Goal: Register for event/course

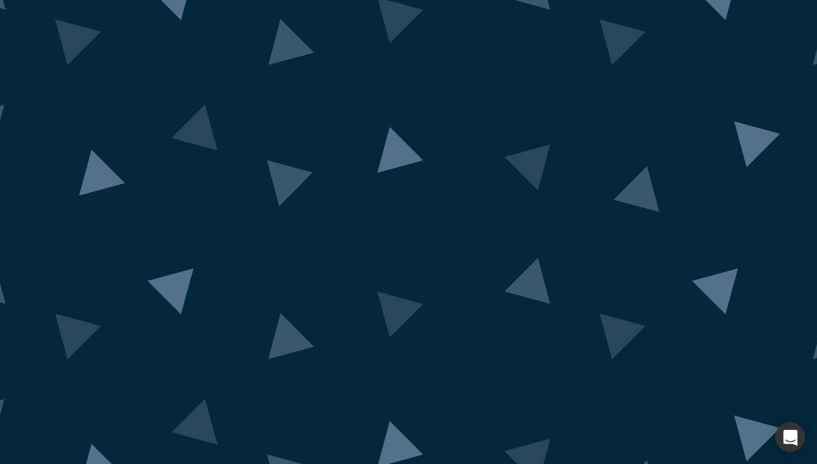
scroll to position [18, 0]
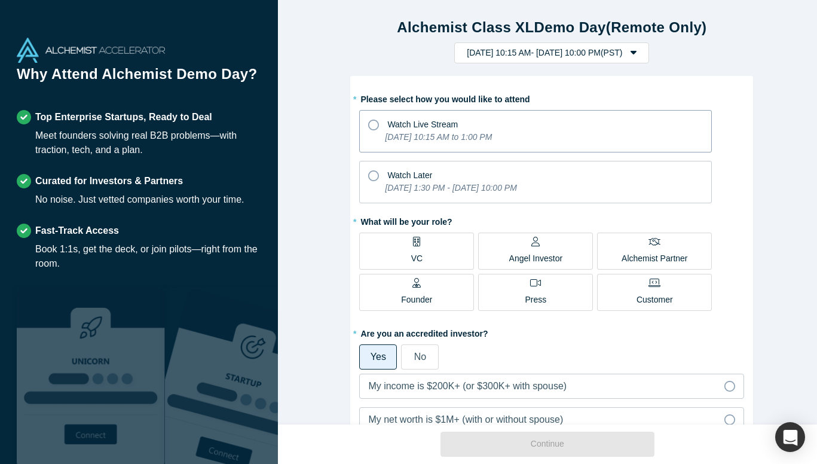
click at [432, 121] on span "Watch Live Stream" at bounding box center [422, 125] width 71 height 10
click at [0, 0] on input "Watch Live Stream [DATE] 10:15 AM to 1:00 PM" at bounding box center [0, 0] width 0 height 0
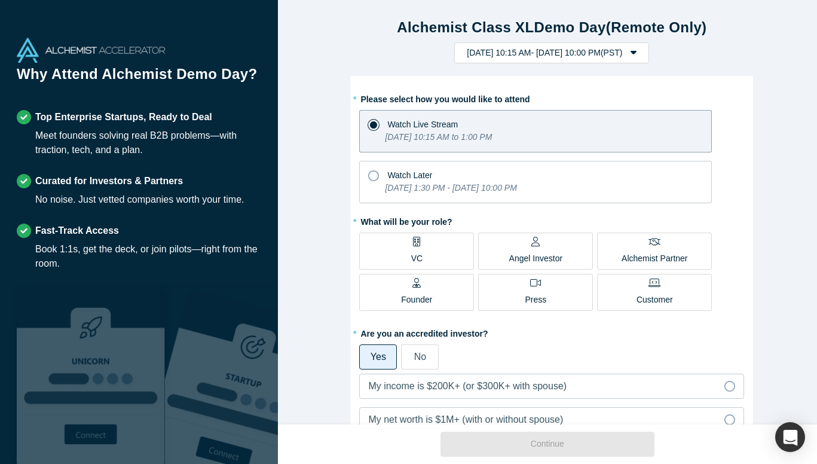
click at [395, 251] on label "VC" at bounding box center [416, 251] width 115 height 37
click at [0, 0] on input "VC" at bounding box center [0, 0] width 0 height 0
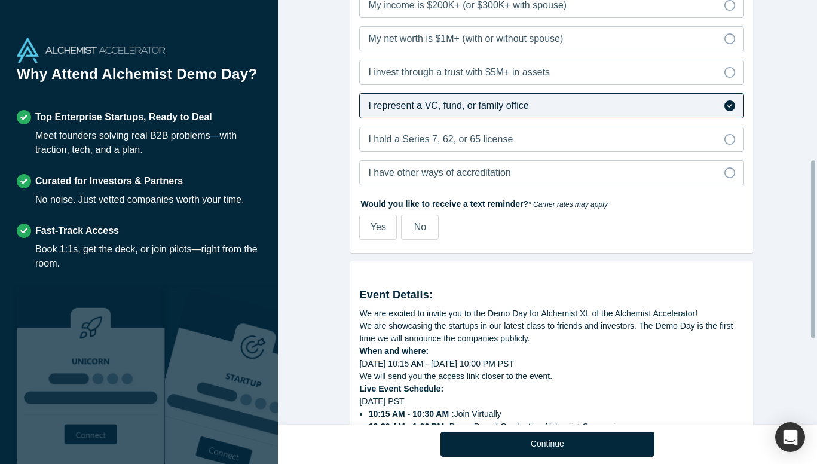
scroll to position [483, 0]
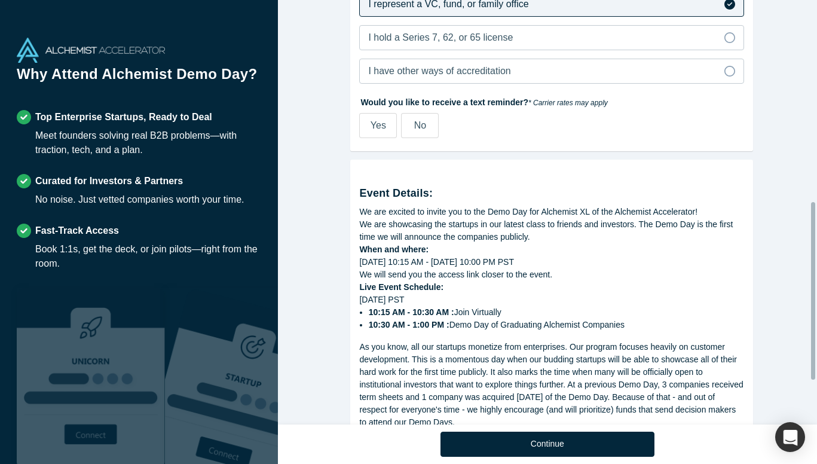
click at [413, 135] on label "No" at bounding box center [420, 125] width 38 height 25
click at [0, 0] on input "No" at bounding box center [0, 0] width 0 height 0
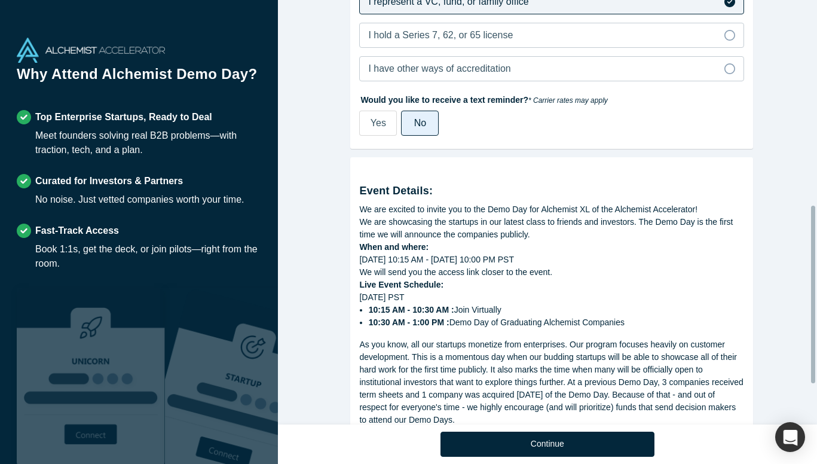
scroll to position [587, 0]
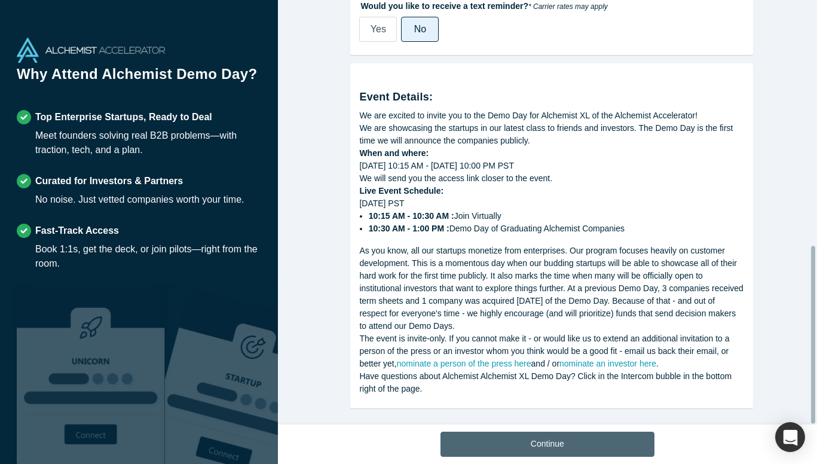
click at [539, 445] on button "Continue" at bounding box center [548, 444] width 214 height 25
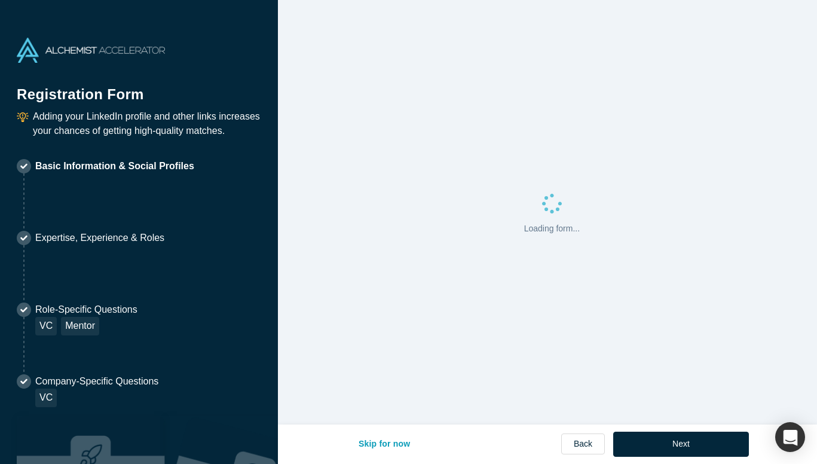
select select "US"
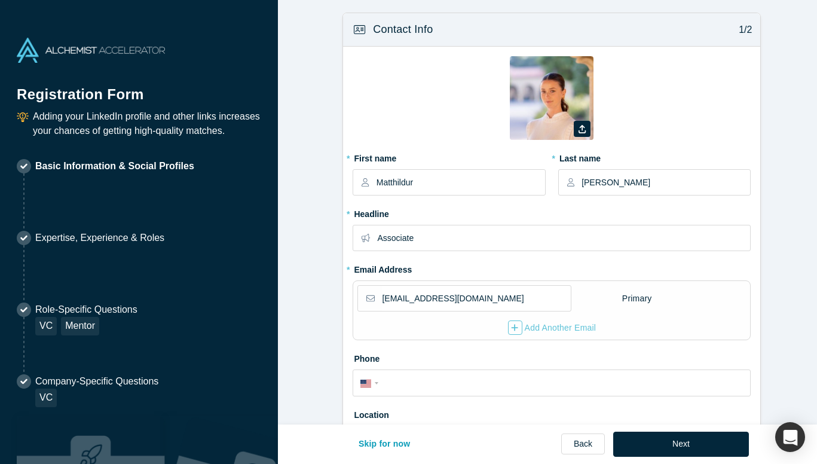
type input "[GEOGRAPHIC_DATA], [GEOGRAPHIC_DATA], [GEOGRAPHIC_DATA]"
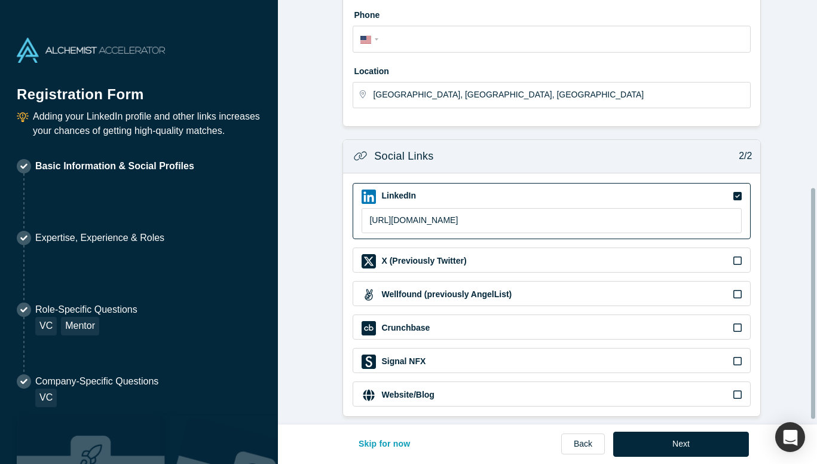
scroll to position [353, 0]
click at [652, 435] on button "Next" at bounding box center [681, 444] width 136 height 25
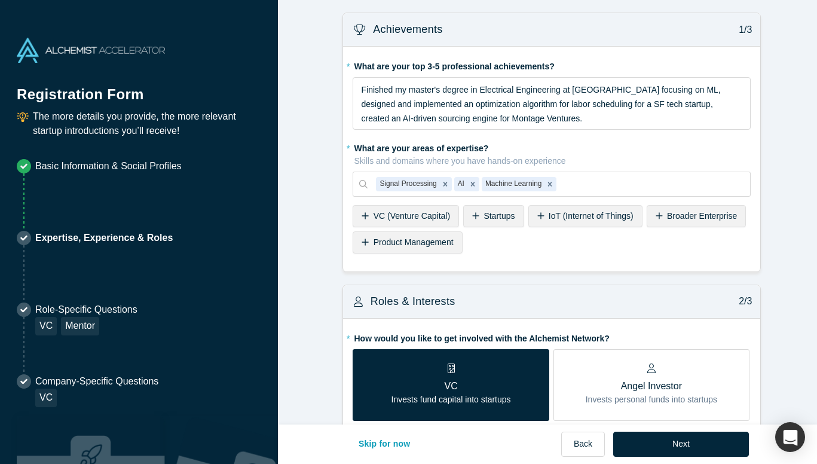
click at [407, 211] on span "VC (Venture Capital)" at bounding box center [412, 216] width 77 height 10
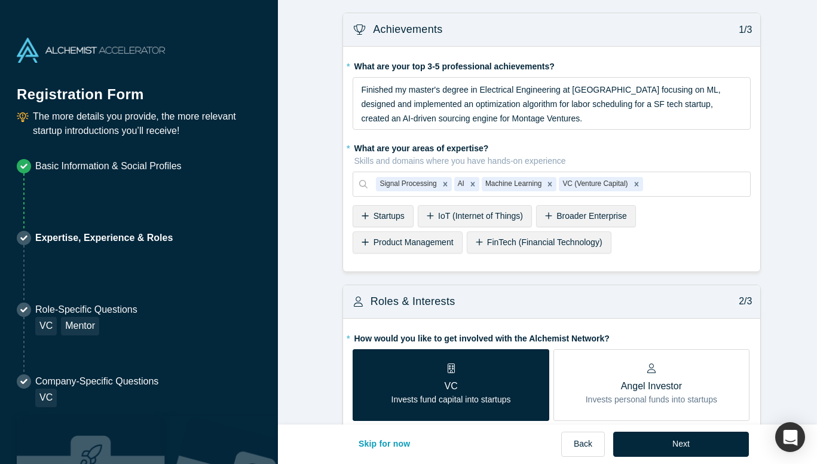
click at [384, 214] on span "Startups" at bounding box center [389, 216] width 31 height 10
click at [574, 248] on div "AI (Artificial Intelligence)" at bounding box center [561, 242] width 119 height 22
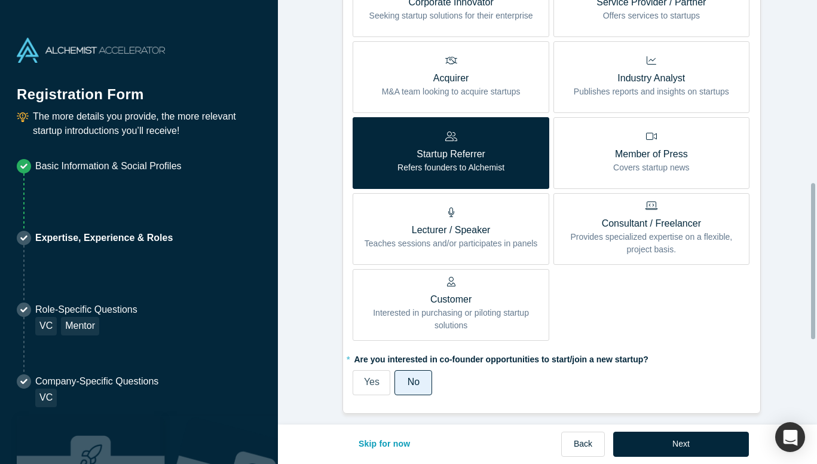
scroll to position [571, 0]
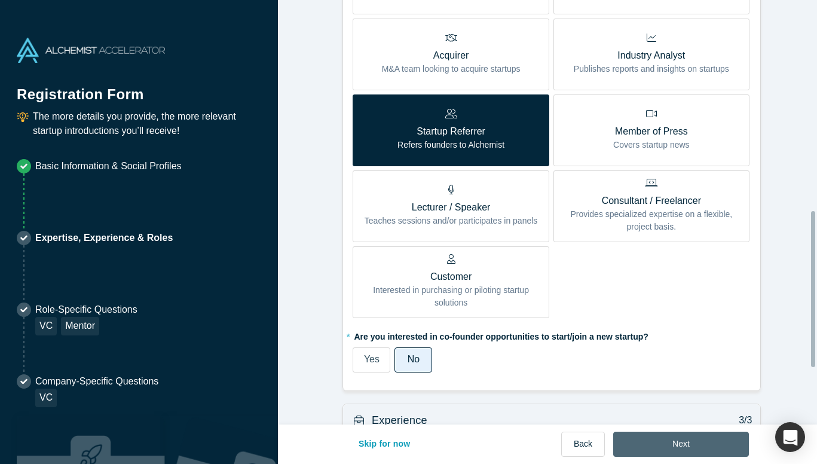
click at [670, 449] on button "Next" at bounding box center [681, 444] width 136 height 25
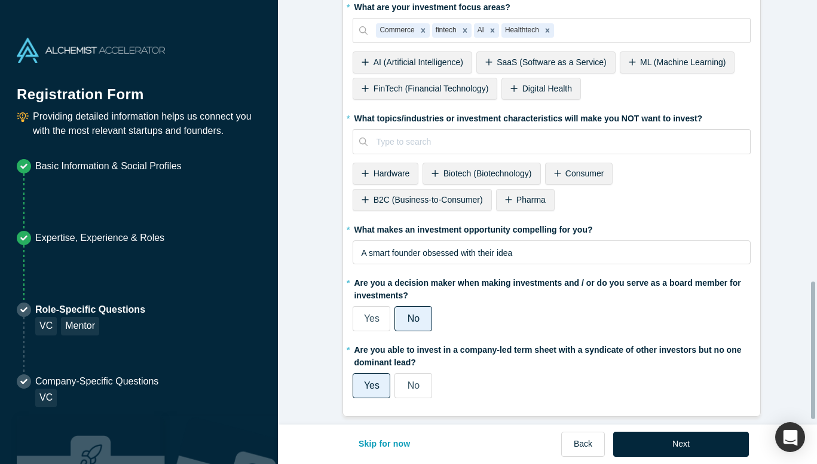
scroll to position [883, 0]
click at [669, 440] on button "Next" at bounding box center [681, 444] width 136 height 25
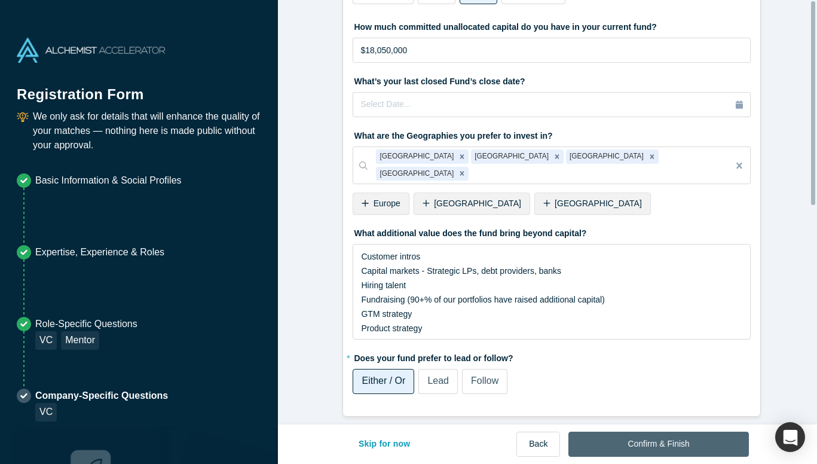
scroll to position [0, 0]
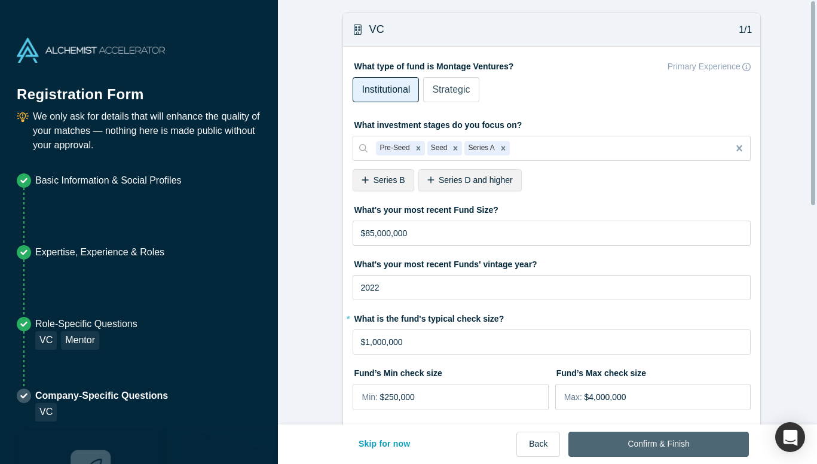
click at [669, 440] on button "Confirm & Finish" at bounding box center [659, 444] width 180 height 25
